Goal: Use online tool/utility: Utilize a website feature to perform a specific function

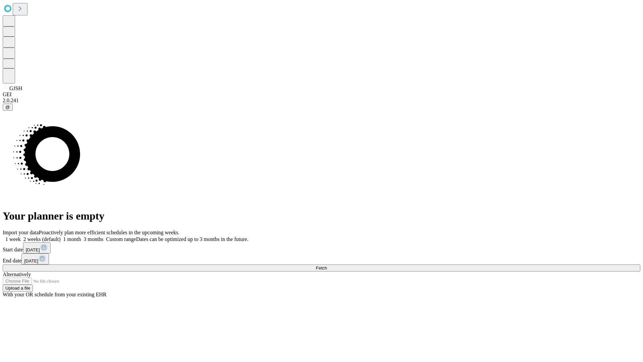
click at [327, 265] on span "Fetch" at bounding box center [321, 267] width 11 height 5
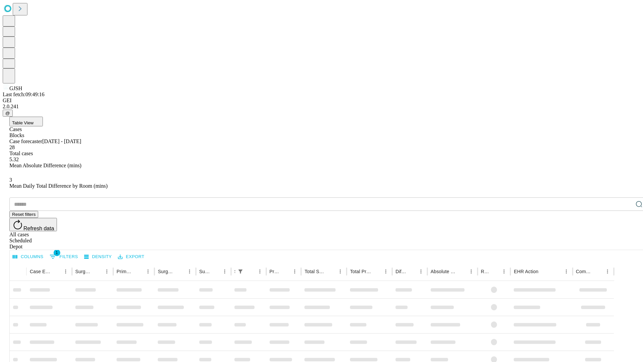
click at [33, 120] on span "Table View" at bounding box center [22, 122] width 21 height 5
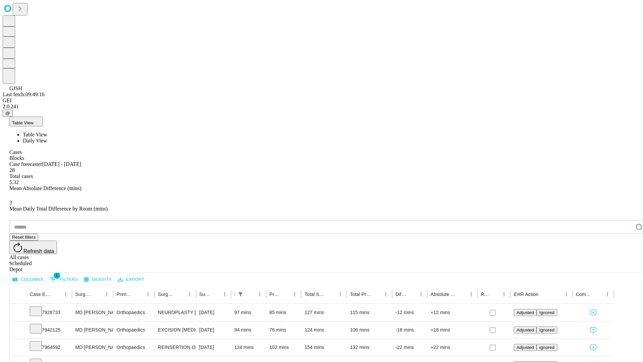
click at [47, 138] on span "Daily View" at bounding box center [35, 141] width 24 height 6
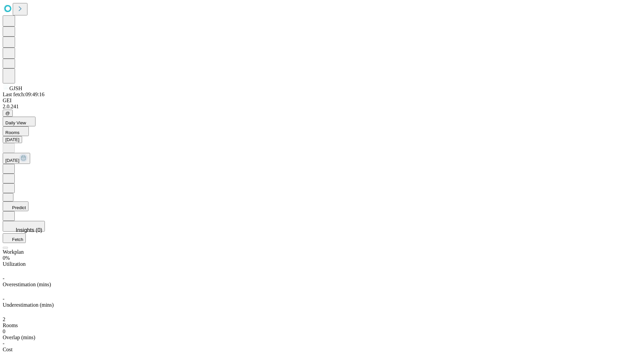
click at [28, 201] on button "Predict" at bounding box center [16, 206] width 26 height 10
